Goal: Task Accomplishment & Management: Use online tool/utility

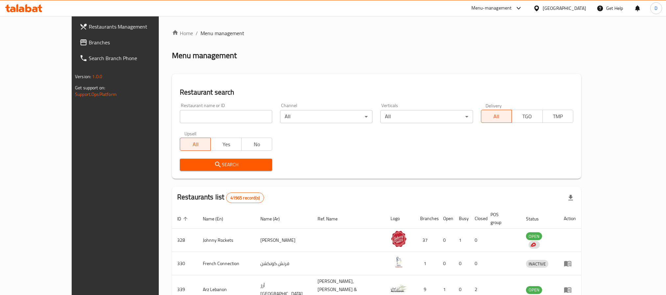
click at [547, 7] on div "[GEOGRAPHIC_DATA]" at bounding box center [563, 8] width 43 height 7
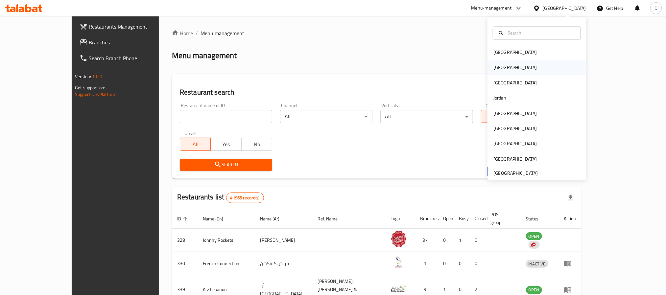
click at [508, 66] on div "[GEOGRAPHIC_DATA]" at bounding box center [536, 67] width 99 height 15
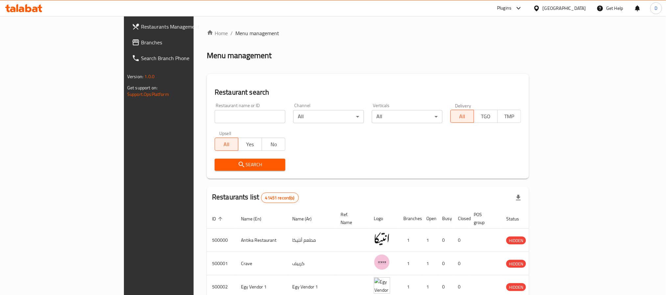
click at [511, 8] on div "Plugins" at bounding box center [504, 8] width 14 height 8
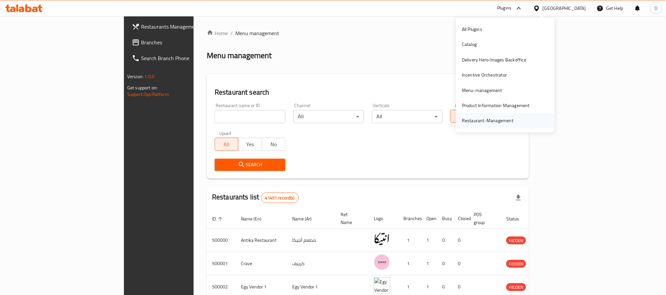
click at [480, 121] on div "Restaurant-Management" at bounding box center [488, 120] width 52 height 7
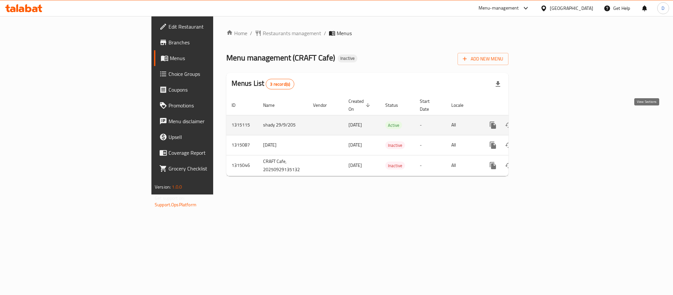
click at [543, 122] on icon "enhanced table" at bounding box center [541, 125] width 6 height 6
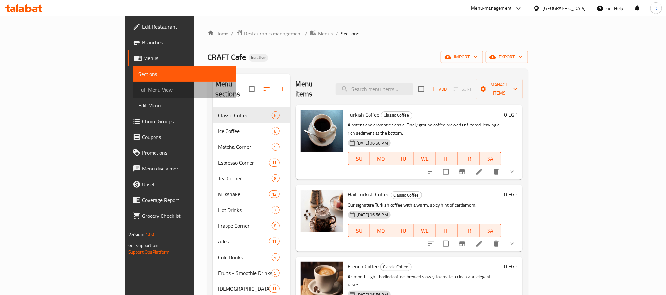
click at [138, 90] on span "Full Menu View" at bounding box center [184, 90] width 92 height 8
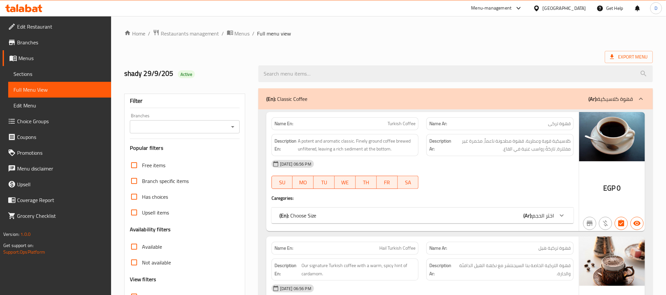
click at [473, 159] on div "29-09-2025 06:56 PM" at bounding box center [422, 164] width 310 height 16
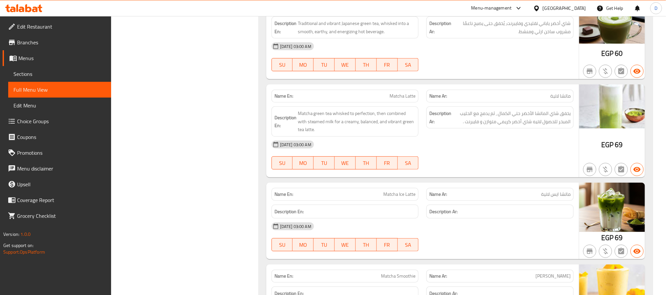
scroll to position [1473, 0]
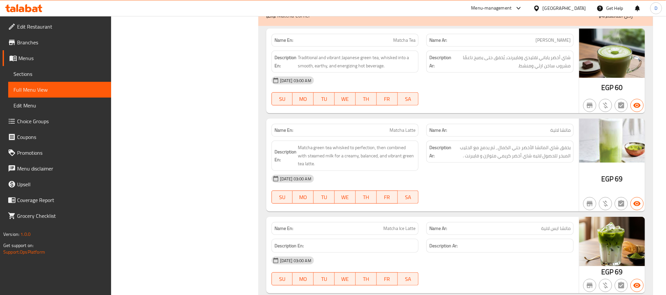
click at [403, 232] on span "Matcha Ice Latte" at bounding box center [399, 228] width 32 height 7
copy span "Matcha Ice Latte"
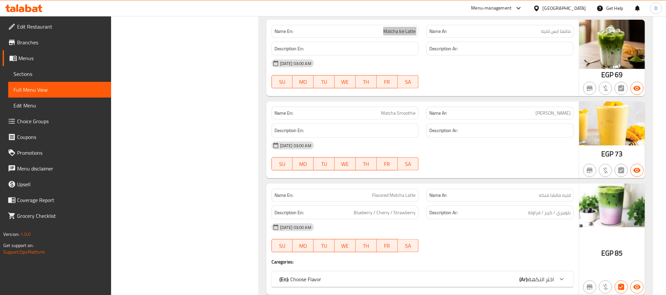
scroll to position [1719, 0]
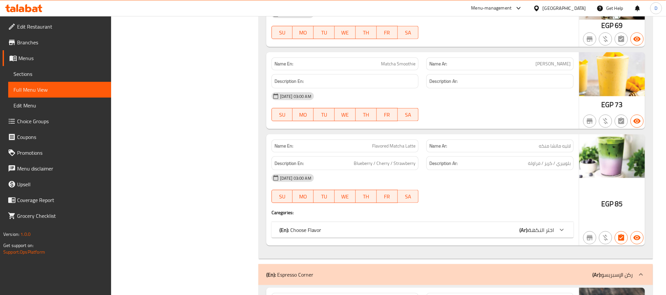
click at [469, 186] on div "30-09-2025 03:00 AM" at bounding box center [422, 178] width 310 height 16
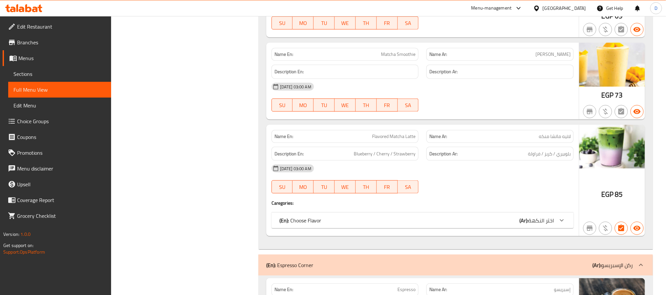
scroll to position [5924, 0]
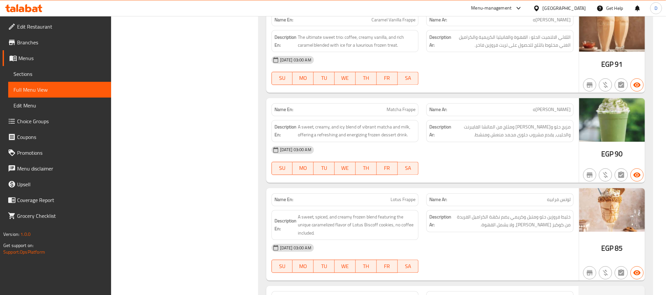
click at [468, 179] on div at bounding box center [499, 175] width 155 height 8
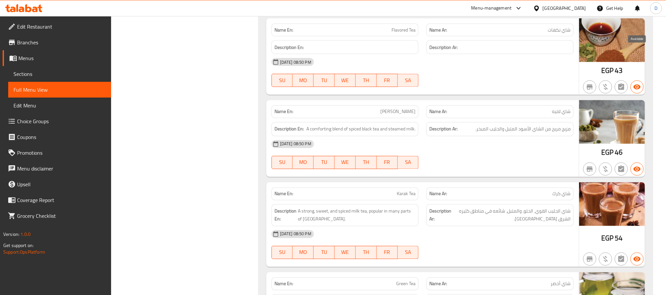
scroll to position [3497, 0]
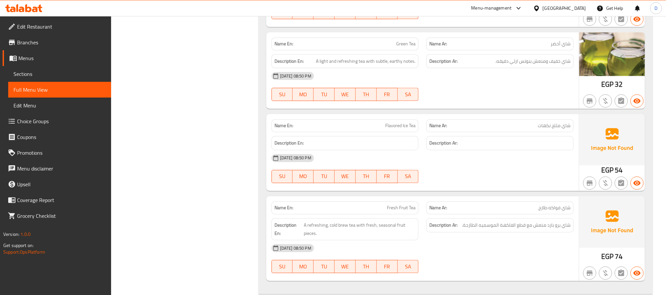
click at [490, 256] on div "29-09-2025 08:50 PM" at bounding box center [422, 248] width 310 height 16
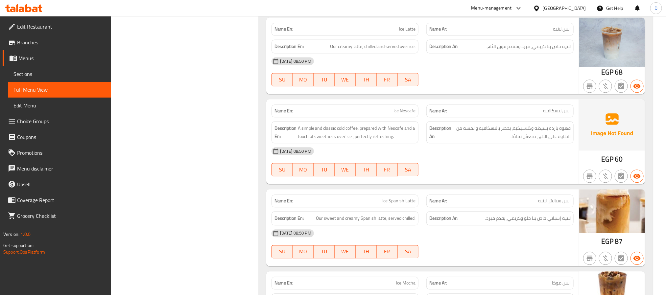
scroll to position [777, 0]
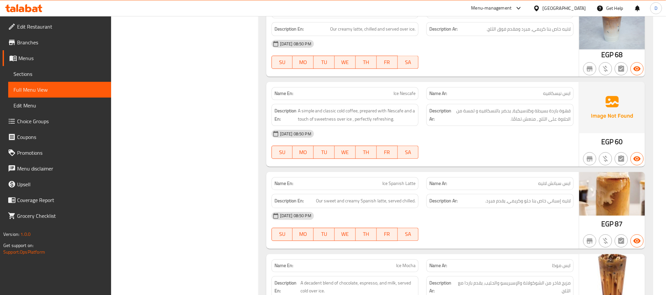
click at [501, 224] on div "29-09-2025 08:50 PM" at bounding box center [422, 216] width 310 height 16
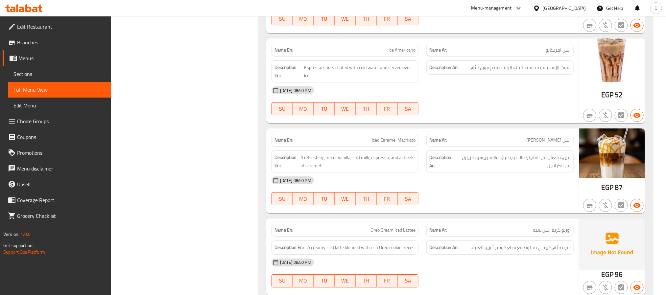
scroll to position [2099, 0]
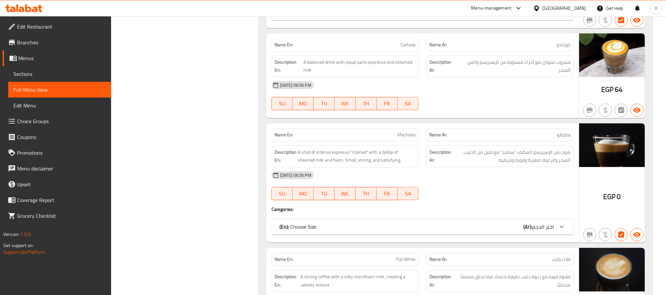
click at [477, 200] on div "29-09-2025 06:56 PM SU MO TU WE TH FR SA" at bounding box center [422, 185] width 310 height 37
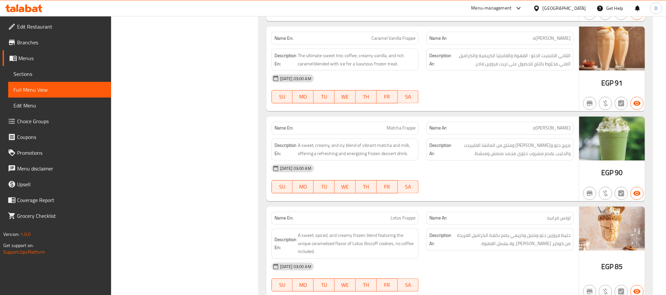
scroll to position [5906, 0]
click at [466, 107] on div "30-09-2025 03:00 AM SU MO TU WE TH FR SA" at bounding box center [422, 88] width 310 height 37
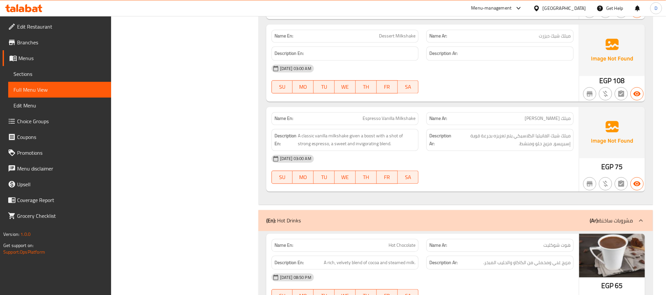
click at [508, 167] on div "30-09-2025 03:00 AM" at bounding box center [422, 159] width 310 height 16
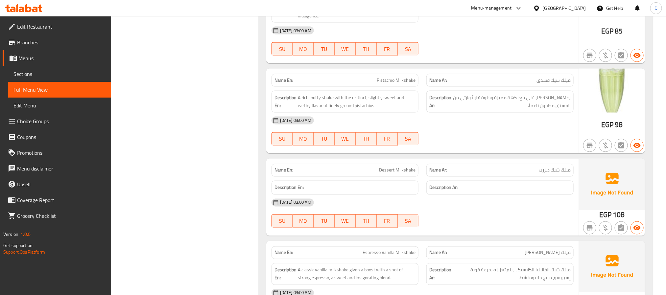
scroll to position [4569, 0]
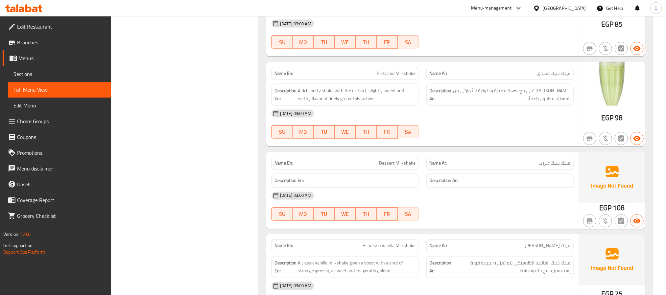
click at [404, 167] on span "Dessert Milkshake" at bounding box center [397, 163] width 36 height 7
copy span "Dessert Milkshake"
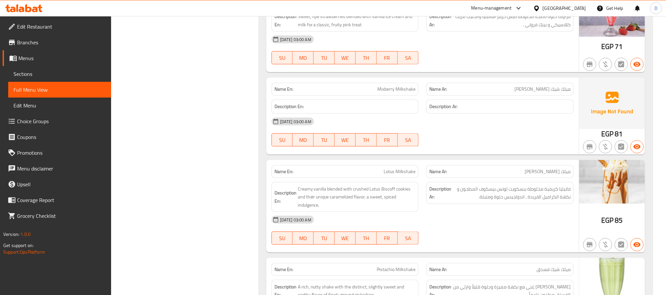
scroll to position [4372, 0]
click at [397, 97] on div "Name En: Mixberry Milkshake" at bounding box center [344, 90] width 147 height 13
copy span "Mixberry Milkshake"
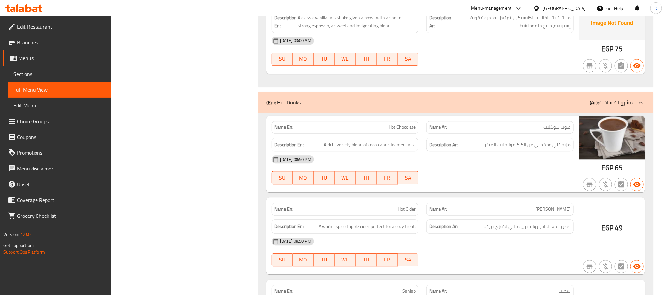
scroll to position [4816, 0]
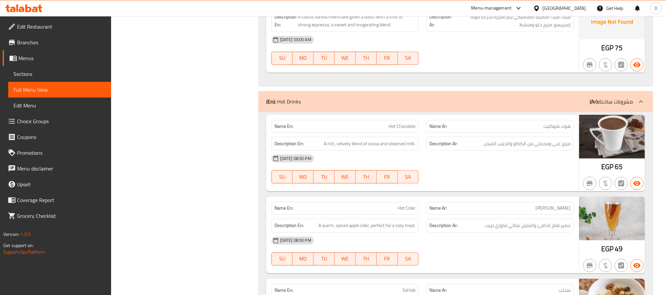
click at [468, 166] on div "29-09-2025 08:50 PM" at bounding box center [422, 158] width 310 height 16
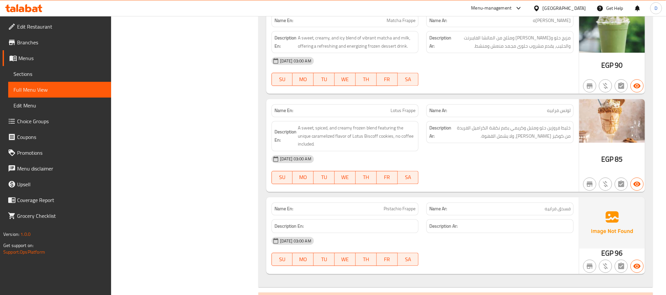
click at [494, 188] on div "30-09-2025 03:00 AM SU MO TU WE TH FR SA" at bounding box center [422, 169] width 310 height 37
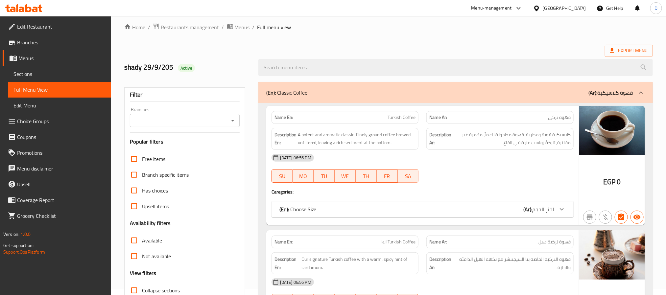
scroll to position [0, 0]
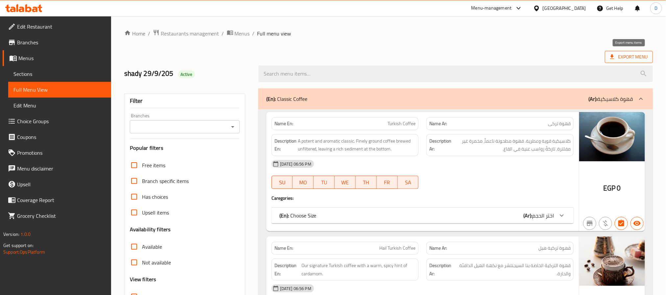
click at [647, 58] on span "Export Menu" at bounding box center [628, 57] width 37 height 8
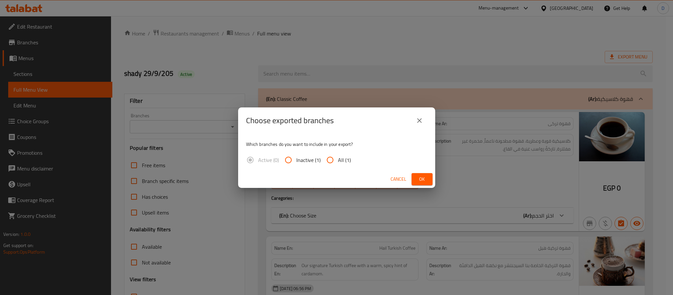
click at [426, 169] on div "Which branches do you want to include in your export? Active (0) Inactive (1) A…" at bounding box center [336, 152] width 197 height 37
click at [426, 177] on span "Ok" at bounding box center [422, 179] width 11 height 8
